Goal: Task Accomplishment & Management: Complete application form

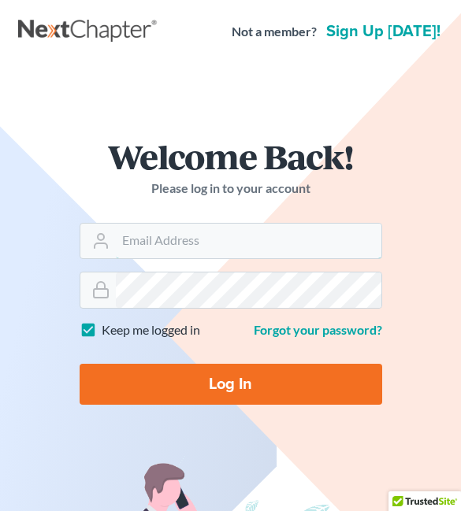
type input "hollyc46@aol.com"
click at [250, 376] on input "Log In" at bounding box center [231, 384] width 302 height 41
type input "Thinking..."
